Goal: Information Seeking & Learning: Understand process/instructions

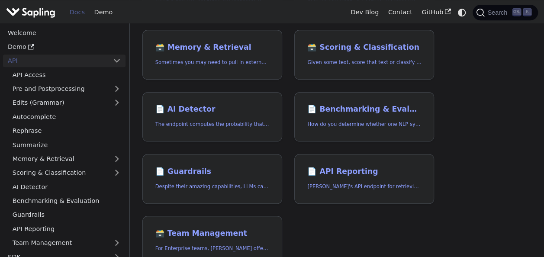
scroll to position [260, 0]
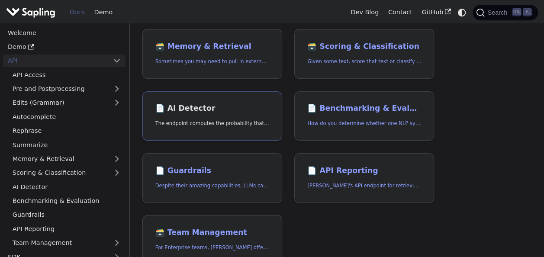
click at [209, 104] on h2 "📄️ AI Detector" at bounding box center [212, 109] width 114 height 10
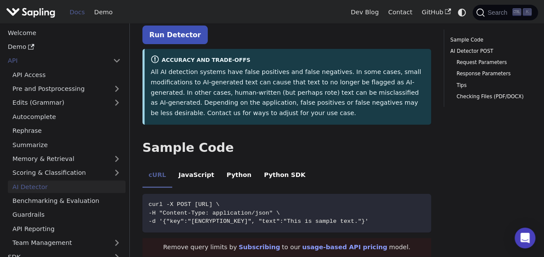
scroll to position [130, 0]
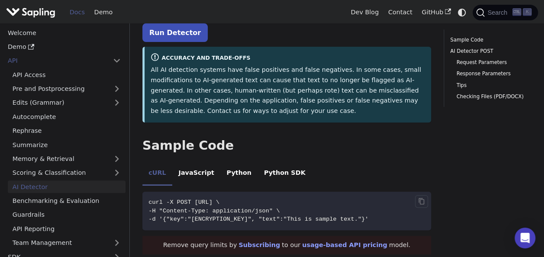
drag, startPoint x: 425, startPoint y: 208, endPoint x: 147, endPoint y: 189, distance: 277.9
click at [147, 192] on code "curl -X POST [URL] \ -H "Content-Type: application/json" \ -d '{"key":"[ENCRYPT…" at bounding box center [286, 211] width 289 height 38
copy code "curl -X POST [URL] \ -H "Content-Type: application/json" \ -d '{"key":"[ENCRYPT…"
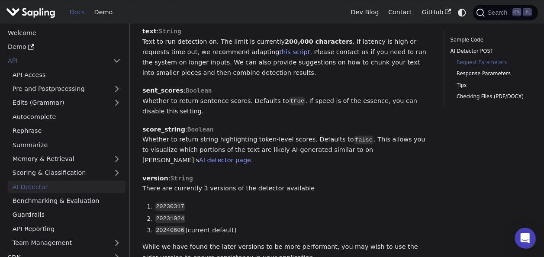
scroll to position [519, 0]
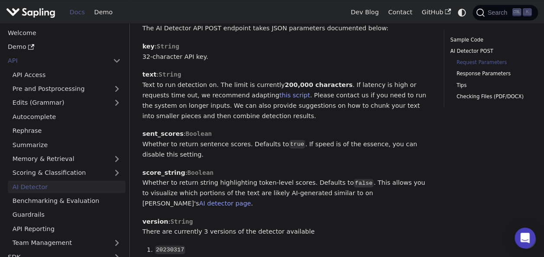
click at [195, 130] on span "Boolean" at bounding box center [199, 133] width 26 height 7
drag, startPoint x: 195, startPoint y: 115, endPoint x: 228, endPoint y: 138, distance: 41.3
click at [228, 138] on p "sent_scores : [PERSON_NAME] to return sentence scores. Defaults to true . If sp…" at bounding box center [286, 144] width 289 height 31
drag, startPoint x: 174, startPoint y: 115, endPoint x: 143, endPoint y: 116, distance: 31.6
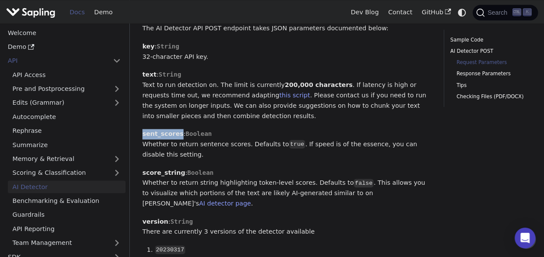
click at [143, 130] on strong "sent_scores" at bounding box center [162, 133] width 41 height 7
copy strong "sent_scores"
click at [276, 168] on p "score_string : Boolean Whether to return string highlighting token-level scores…" at bounding box center [286, 188] width 289 height 41
click at [481, 75] on link "Response Parameters" at bounding box center [490, 74] width 69 height 8
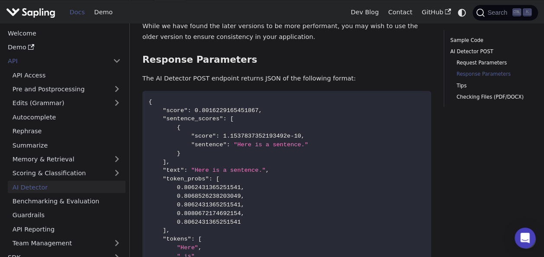
scroll to position [740, 0]
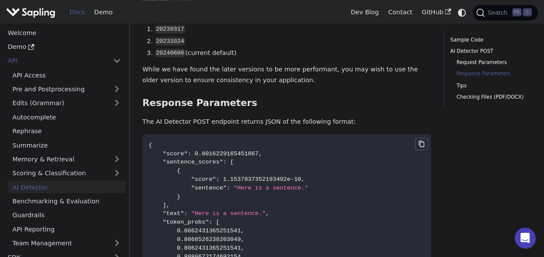
click at [419, 141] on icon "Copy code to clipboard" at bounding box center [421, 144] width 6 height 6
click at [466, 186] on div "Sample Code AI Detector POST Request Parameters Response Parameters Tips Checki…" at bounding box center [487, 21] width 100 height 1463
drag, startPoint x: 422, startPoint y: 116, endPoint x: 422, endPoint y: 125, distance: 9.1
click at [422, 140] on icon "Copy code to clipboard" at bounding box center [421, 143] width 7 height 7
click at [317, 168] on code "{ "score" : 0.8016229165451867 , "sentence_scores" : [ { "score" : 1.1537837352…" at bounding box center [286, 243] width 289 height 218
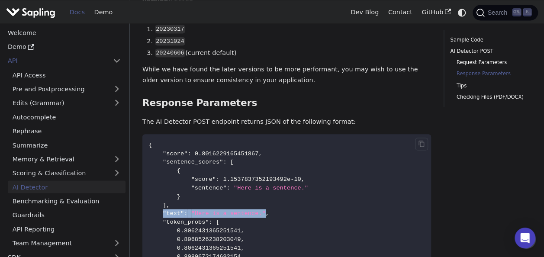
drag, startPoint x: 255, startPoint y: 185, endPoint x: 162, endPoint y: 185, distance: 93.4
click at [162, 210] on span ""text" : "Here is a sentence." ," at bounding box center [208, 213] width 121 height 6
copy span ""text" : "Here is a sentence.""
